Goal: Information Seeking & Learning: Check status

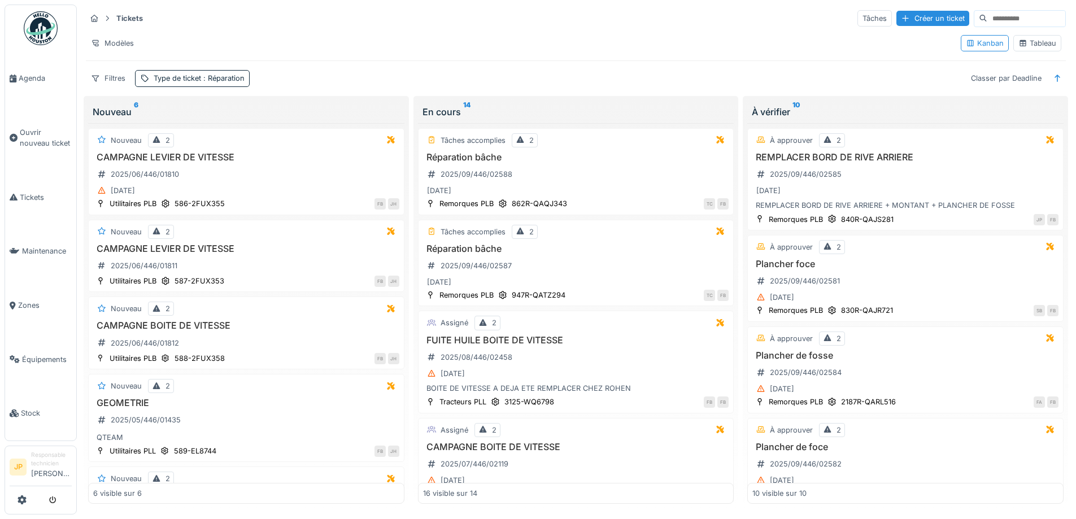
click at [1031, 49] on div "Tableau" at bounding box center [1037, 43] width 38 height 11
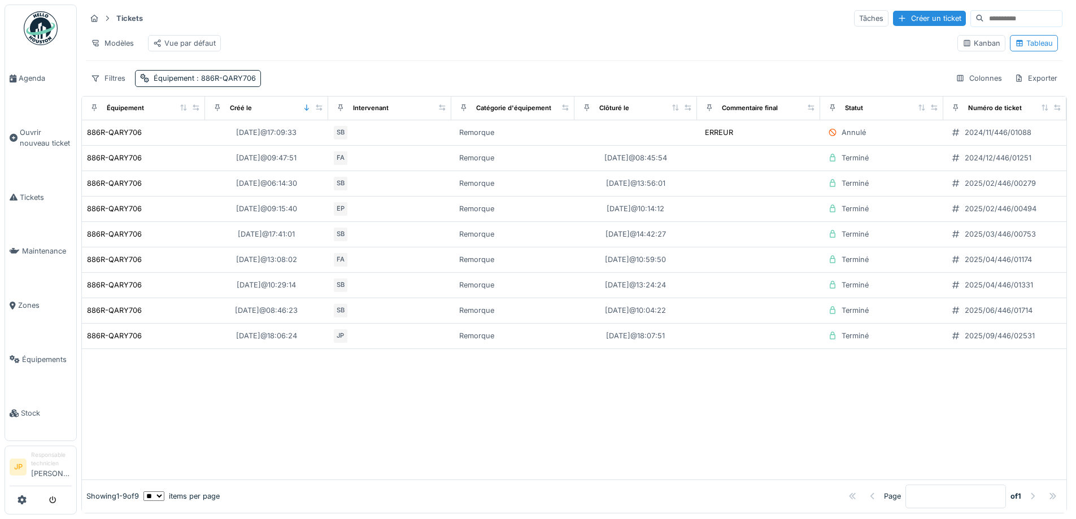
click at [984, 19] on input at bounding box center [1023, 19] width 78 height 16
type input "*"
click at [216, 86] on div "Équipement : 886R-QARY706" at bounding box center [198, 78] width 126 height 16
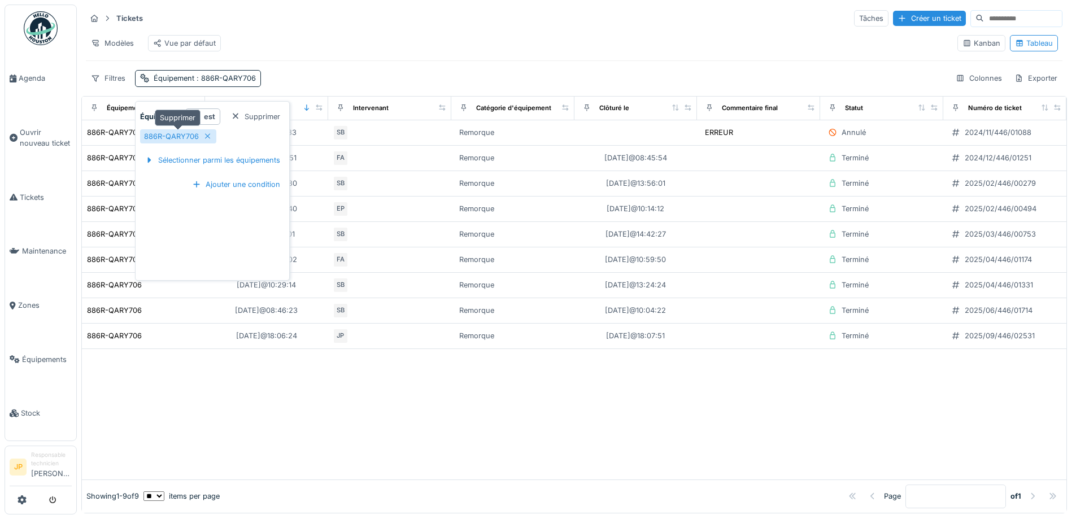
click at [209, 140] on div at bounding box center [207, 136] width 9 height 11
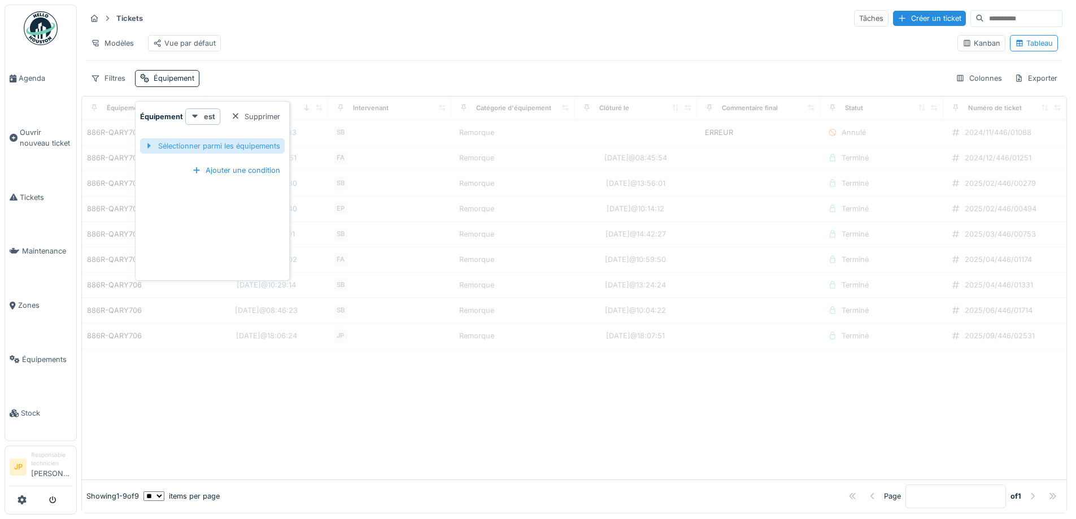
click at [206, 146] on div "Sélectionner parmi les équipements" at bounding box center [212, 145] width 145 height 15
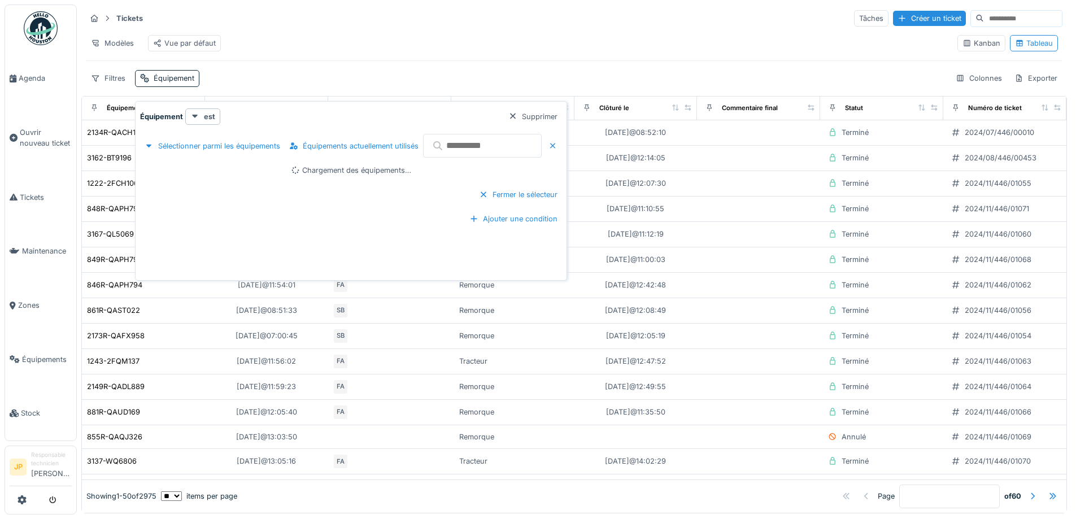
click at [457, 152] on input "text" at bounding box center [482, 146] width 119 height 24
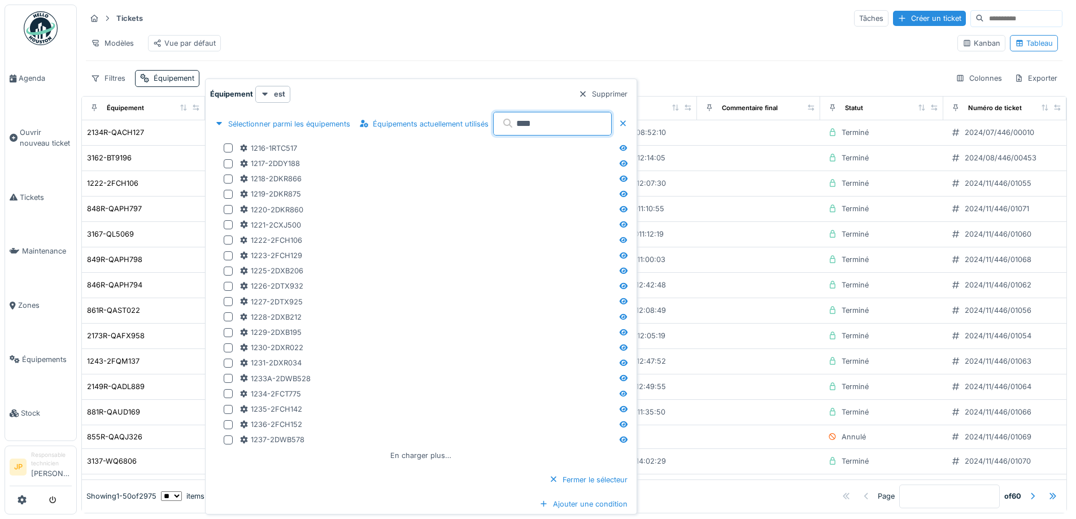
click at [564, 116] on input "****" at bounding box center [552, 124] width 119 height 24
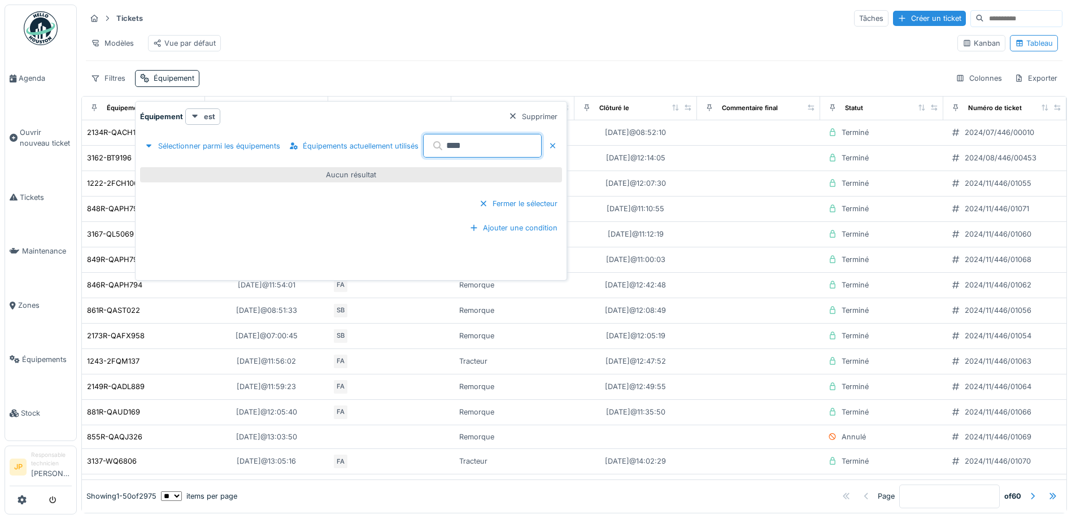
drag, startPoint x: 485, startPoint y: 149, endPoint x: 443, endPoint y: 156, distance: 42.5
click at [443, 156] on input "****" at bounding box center [482, 146] width 119 height 24
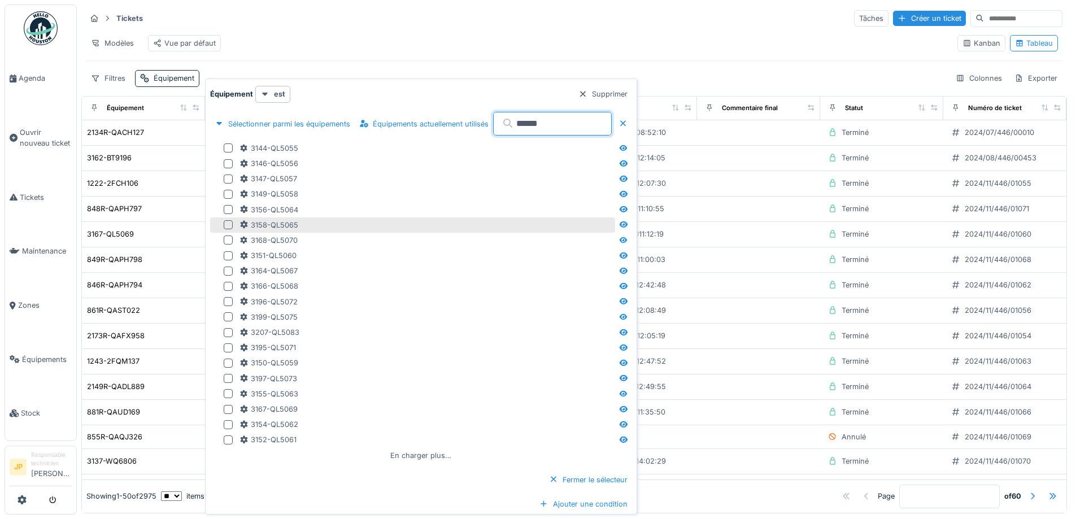
type input "******"
click at [231, 222] on div at bounding box center [228, 224] width 9 height 9
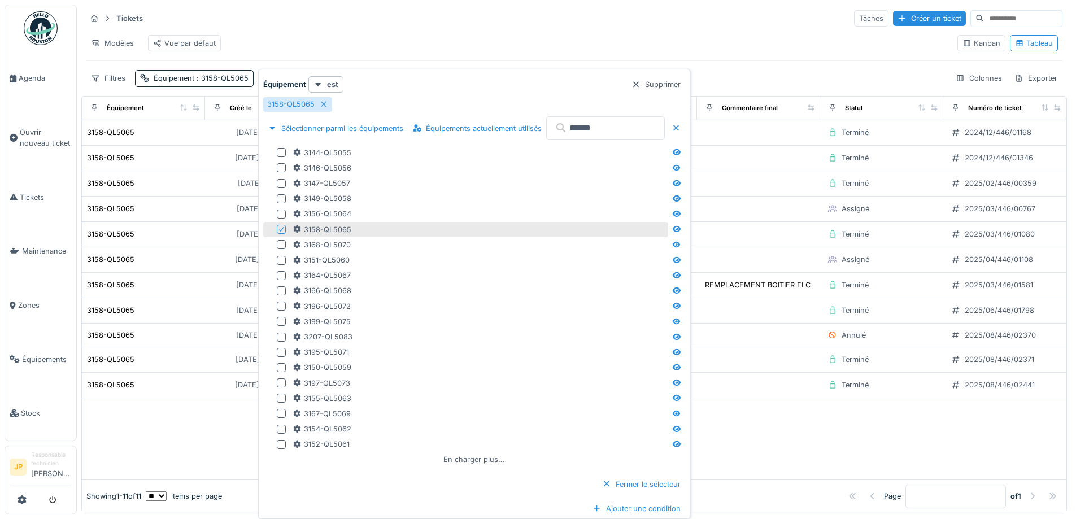
click at [436, 28] on div "Tickets Tâches Créer un ticket Modèles Vue par défaut Kanban Tableau Filtres Éq…" at bounding box center [573, 48] width 985 height 87
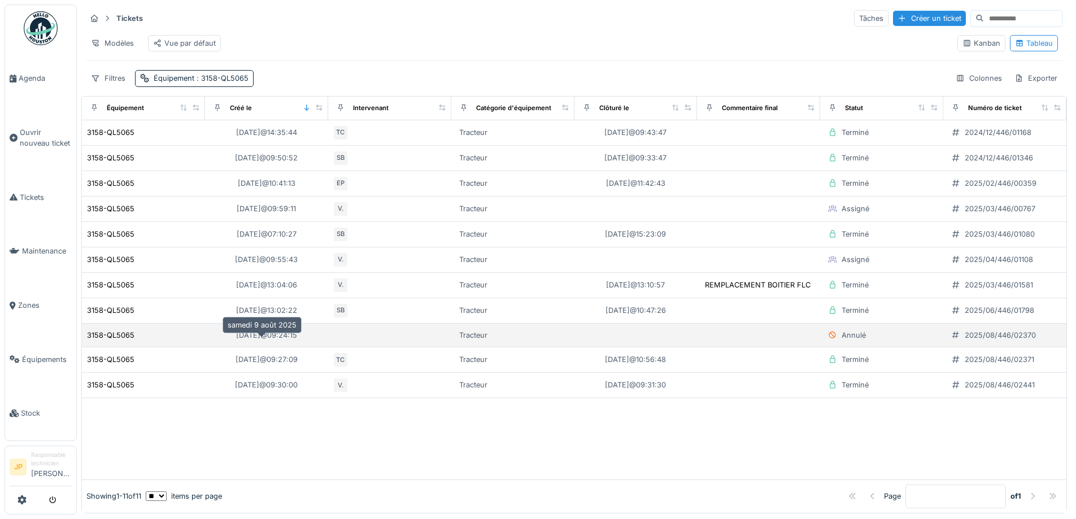
click at [267, 340] on div "[DATE] 09:24:15" at bounding box center [266, 335] width 61 height 11
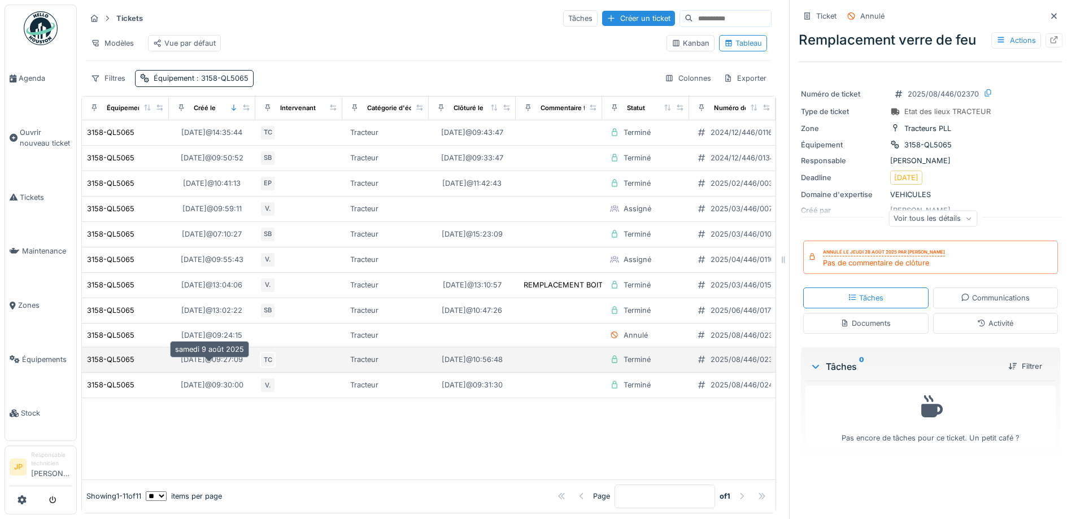
click at [228, 365] on div "[DATE] 09:27:09" at bounding box center [212, 359] width 62 height 11
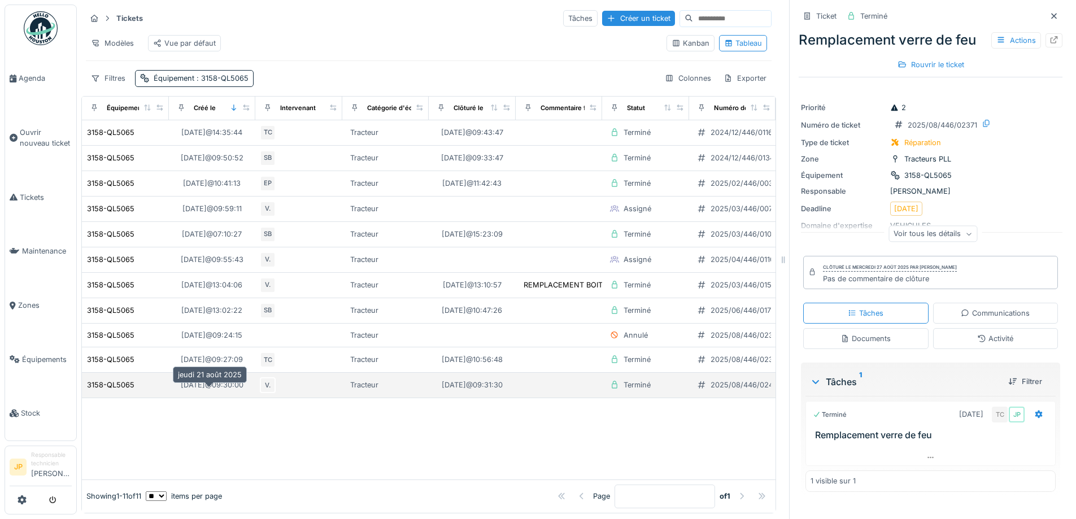
click at [220, 386] on div "[DATE] 09:30:00" at bounding box center [212, 385] width 71 height 14
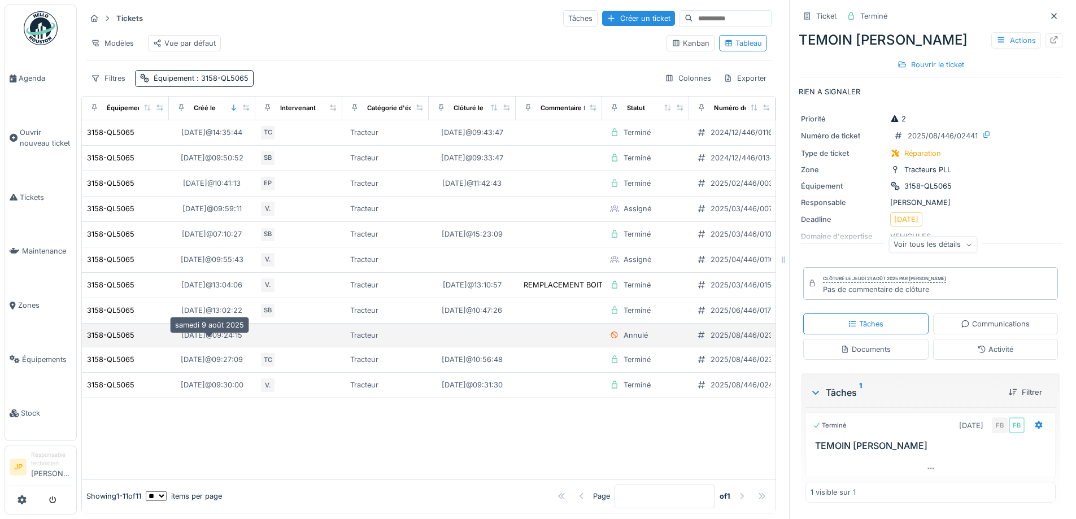
click at [213, 340] on div "[DATE] 09:24:15" at bounding box center [211, 335] width 61 height 11
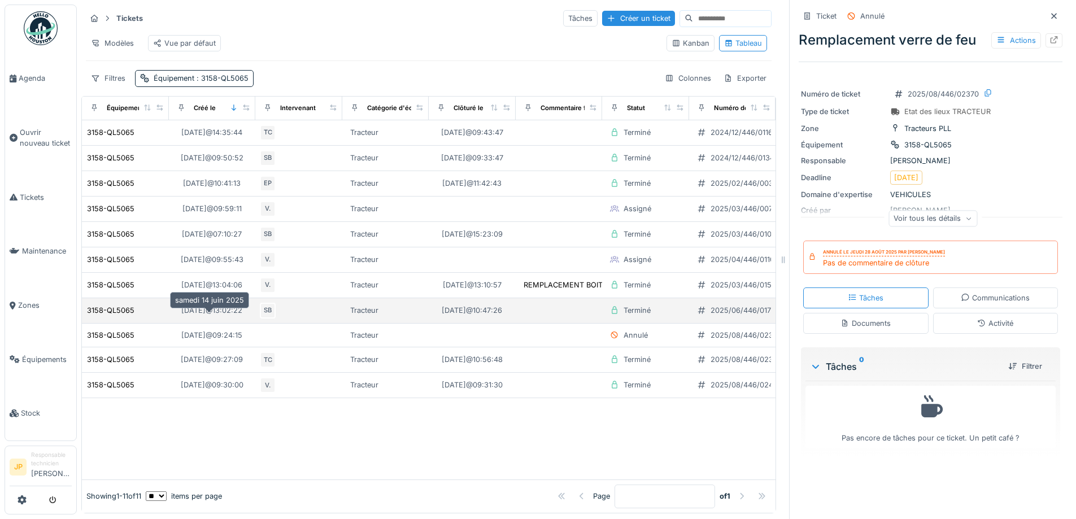
click at [213, 316] on div "[DATE] 13:02:22" at bounding box center [211, 310] width 61 height 11
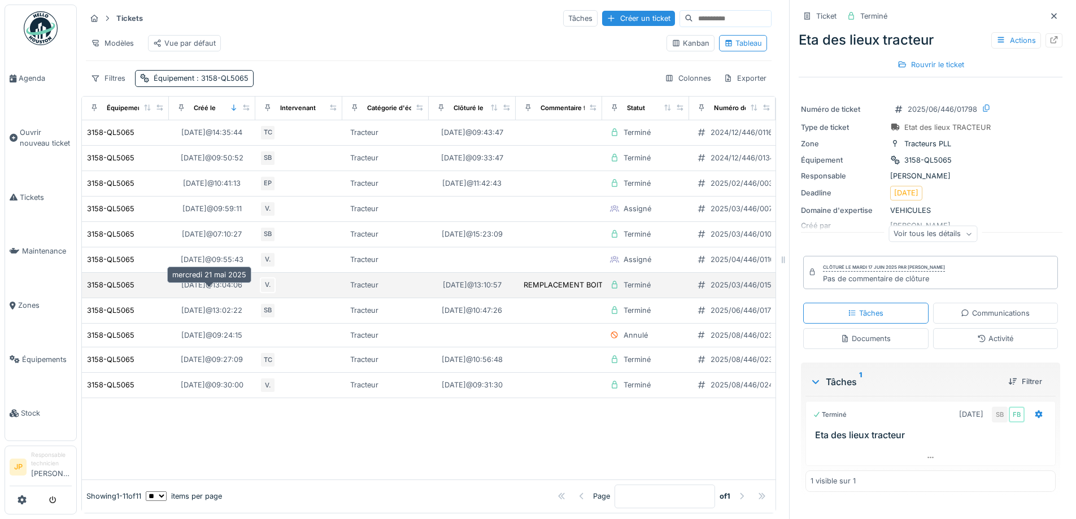
click at [215, 290] on div "[DATE] 13:04:06" at bounding box center [211, 285] width 61 height 11
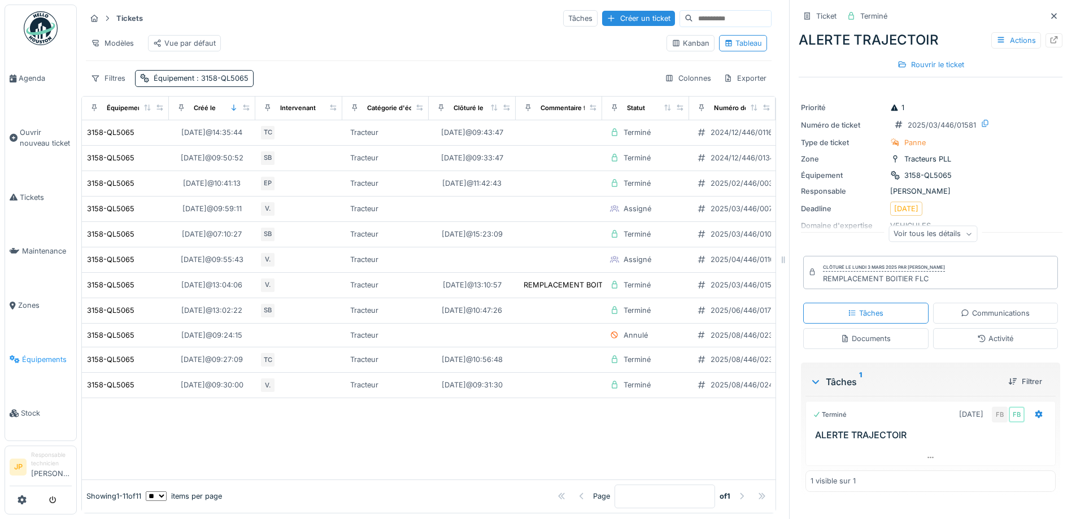
click at [38, 359] on link "Équipements" at bounding box center [40, 360] width 71 height 54
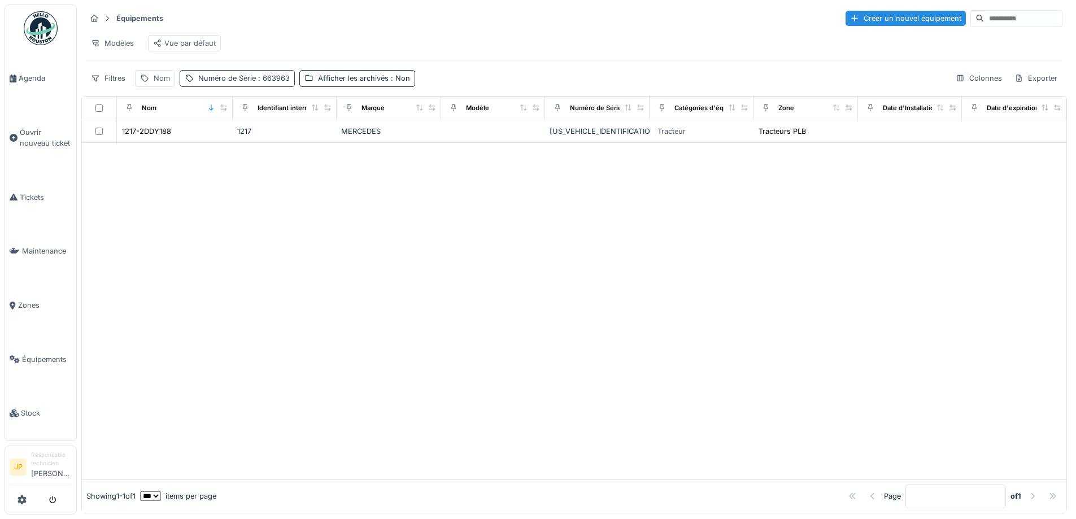
click at [256, 82] on span ": 663963" at bounding box center [273, 78] width 34 height 8
click at [323, 142] on icon at bounding box center [326, 141] width 6 height 6
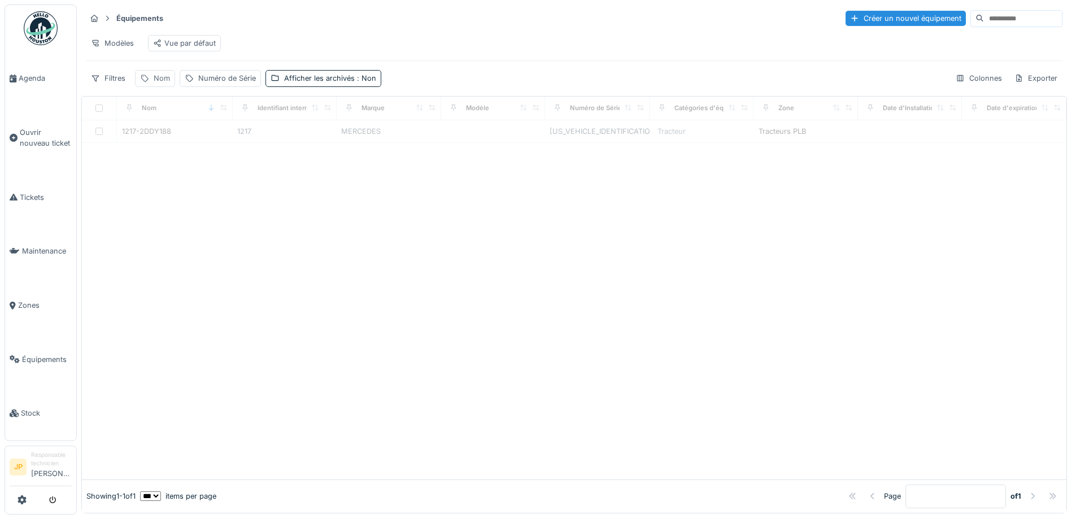
click at [161, 83] on div "Nom" at bounding box center [162, 78] width 16 height 11
click at [194, 142] on input "Nom" at bounding box center [196, 141] width 112 height 24
type input "****"
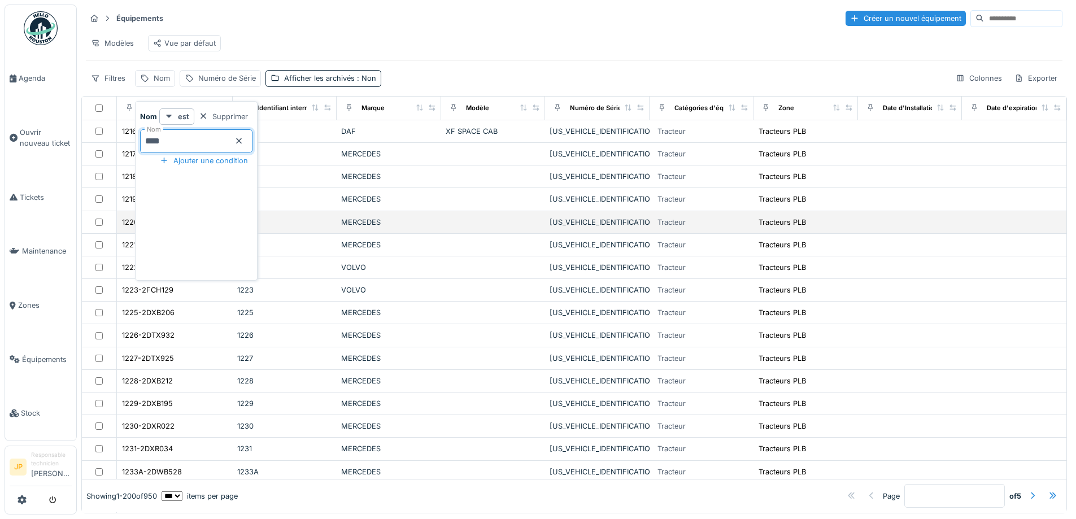
click at [605, 335] on td "[US_VEHICLE_IDENTIFICATION_NUMBER]" at bounding box center [597, 335] width 104 height 23
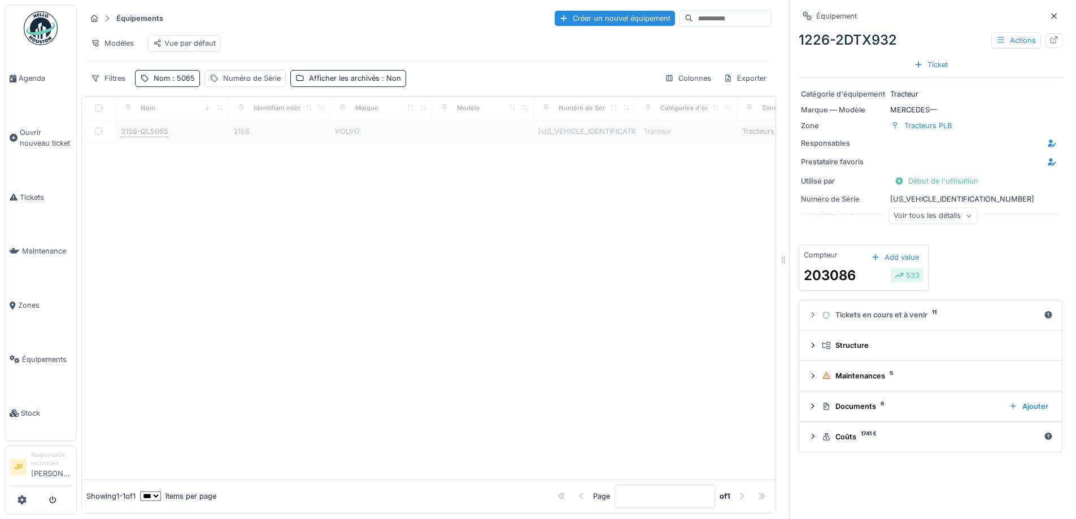
click at [165, 137] on div "3158-QL5065" at bounding box center [144, 131] width 47 height 11
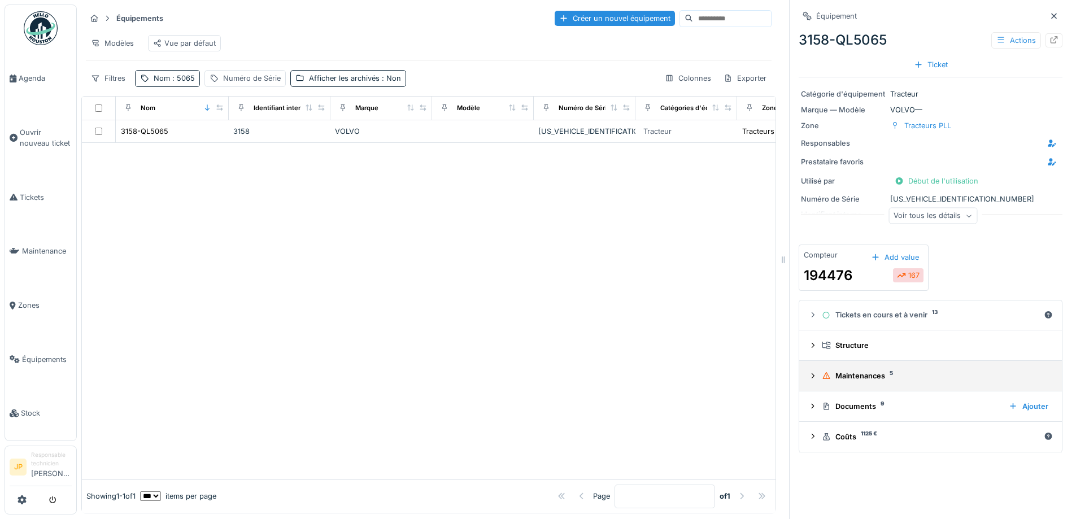
click at [859, 381] on div "Maintenances 5" at bounding box center [935, 375] width 226 height 11
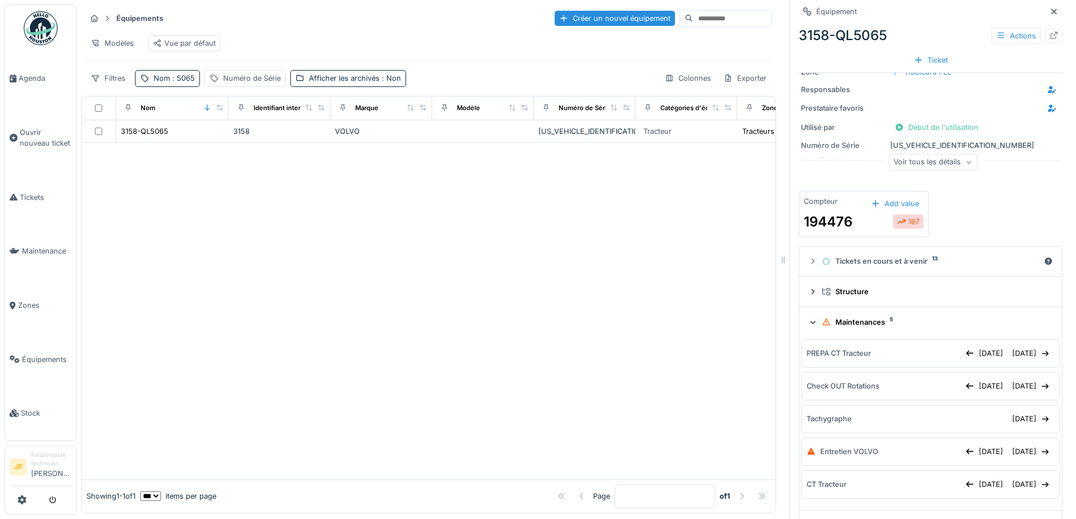
scroll to position [116, 0]
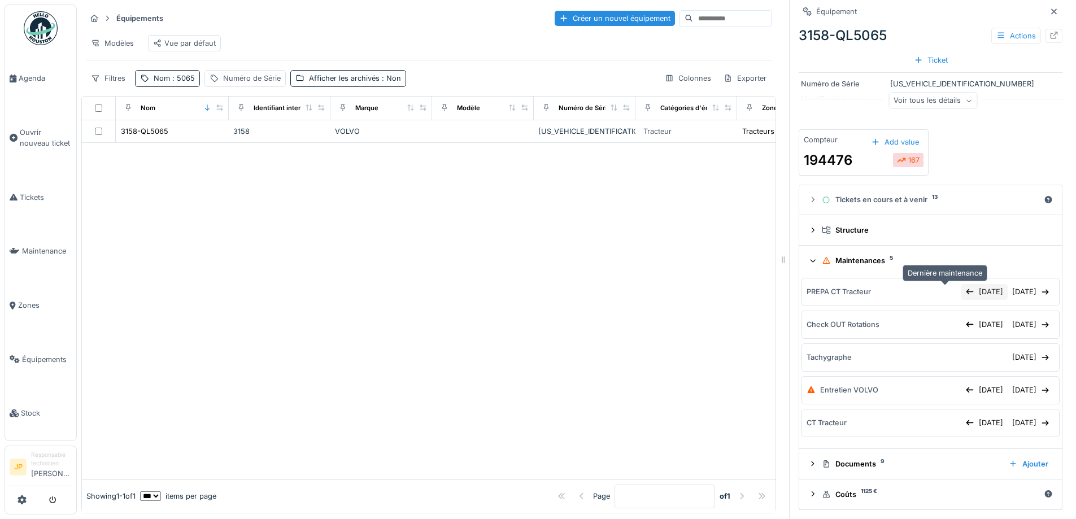
click at [961, 295] on div "[DATE]" at bounding box center [984, 291] width 47 height 15
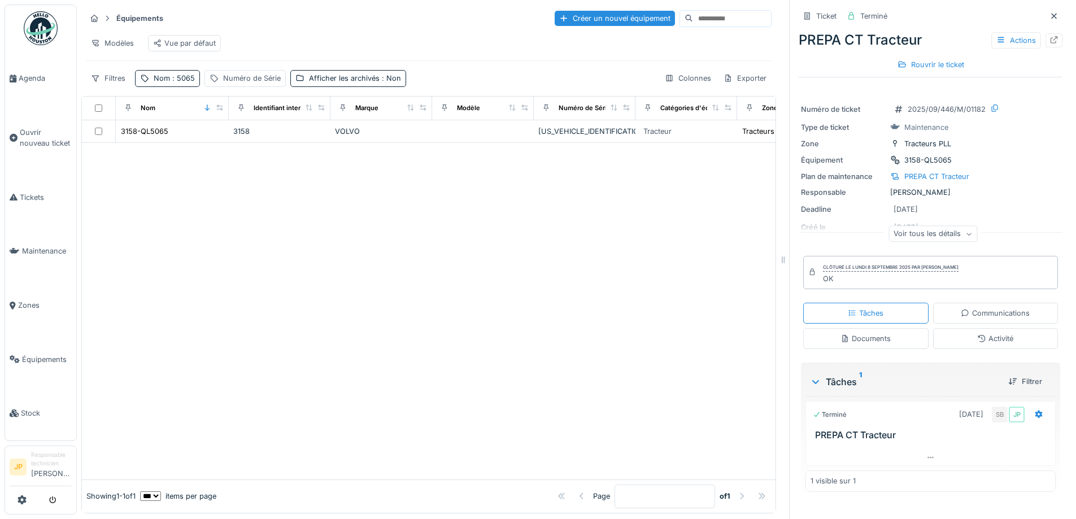
click at [977, 343] on div "Activité" at bounding box center [995, 338] width 36 height 11
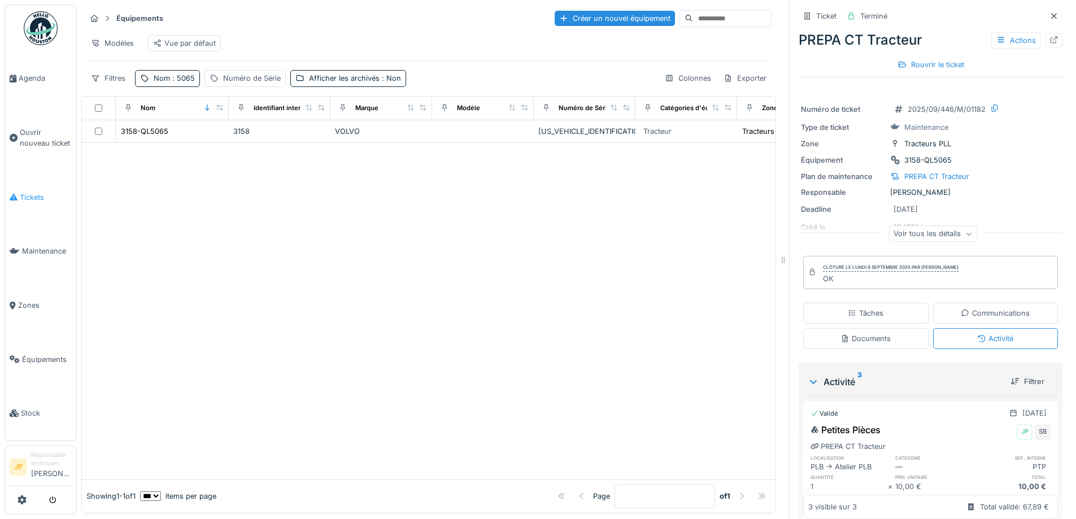
click at [21, 202] on link "Tickets" at bounding box center [40, 198] width 71 height 54
